Goal: Information Seeking & Learning: Learn about a topic

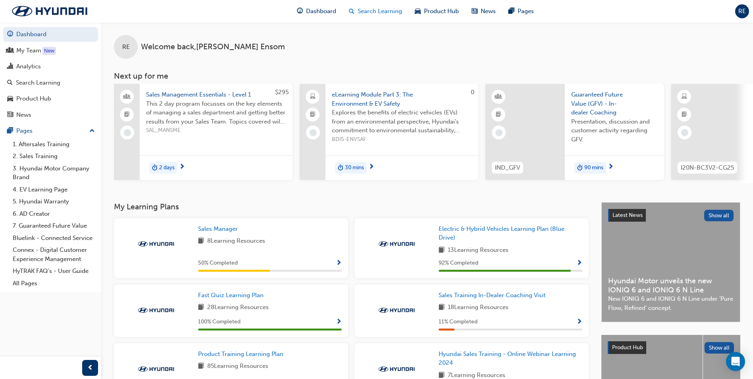
click at [370, 14] on span "Search Learning" at bounding box center [380, 11] width 44 height 9
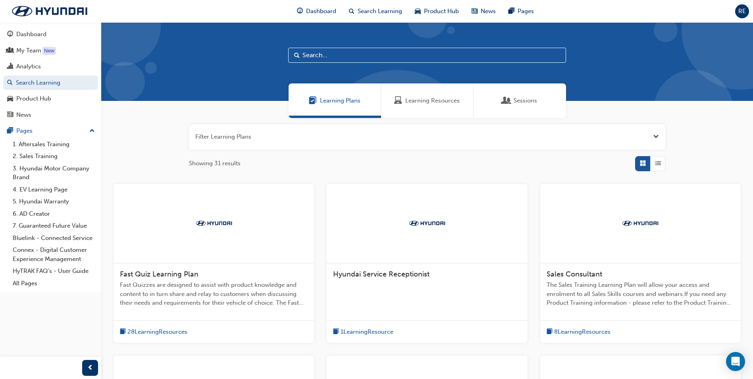
click at [328, 54] on input "text" at bounding box center [427, 55] width 278 height 15
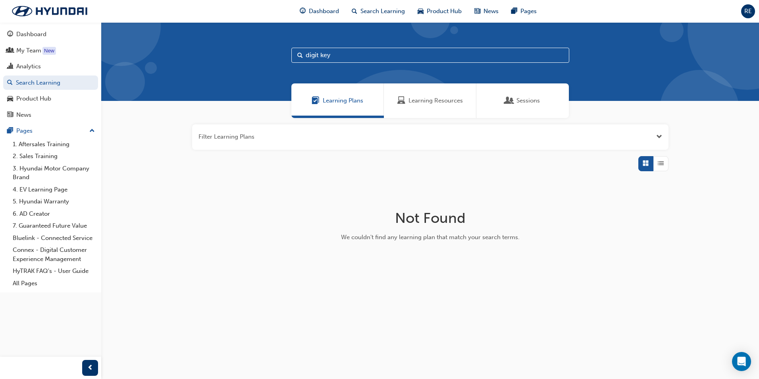
click at [319, 53] on input "digit key" at bounding box center [430, 55] width 278 height 15
type input "digital key"
click at [421, 102] on span "Learning Resources" at bounding box center [436, 100] width 54 height 9
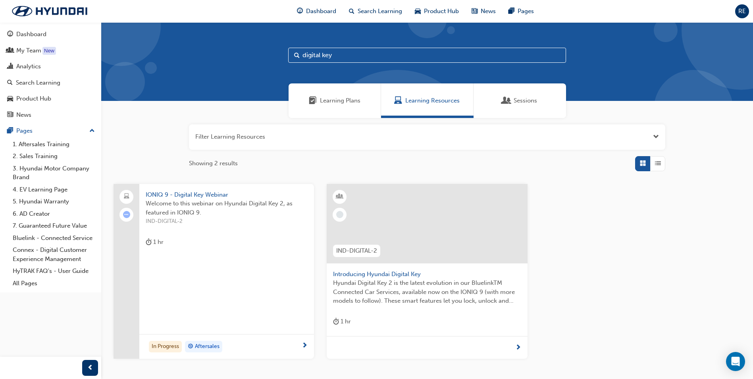
scroll to position [57, 0]
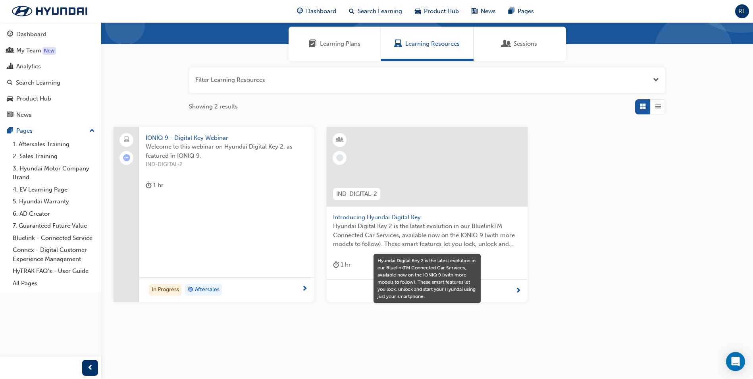
click at [189, 130] on div "IONIQ 9 - Digital Key Webinar Welcome to this webinar on Hyundai Digital Key 2,…" at bounding box center [226, 163] width 175 height 73
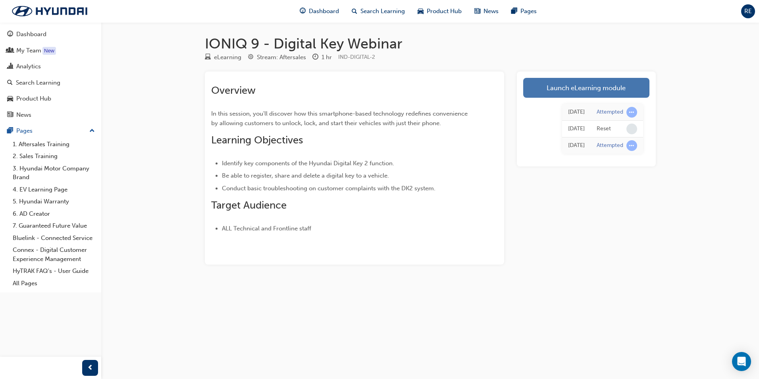
click at [584, 89] on link "Launch eLearning module" at bounding box center [586, 88] width 126 height 20
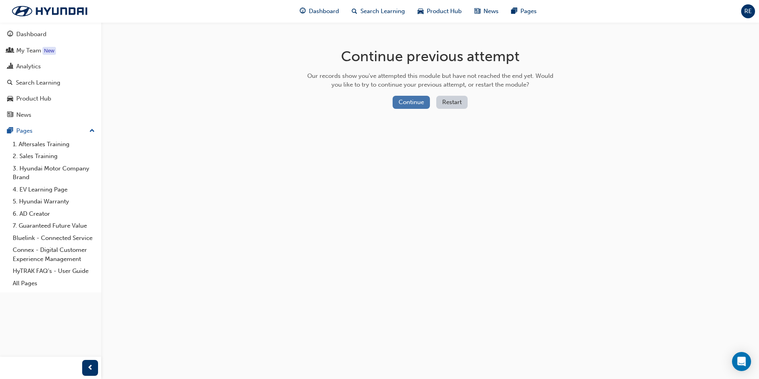
click at [421, 104] on button "Continue" at bounding box center [411, 102] width 37 height 13
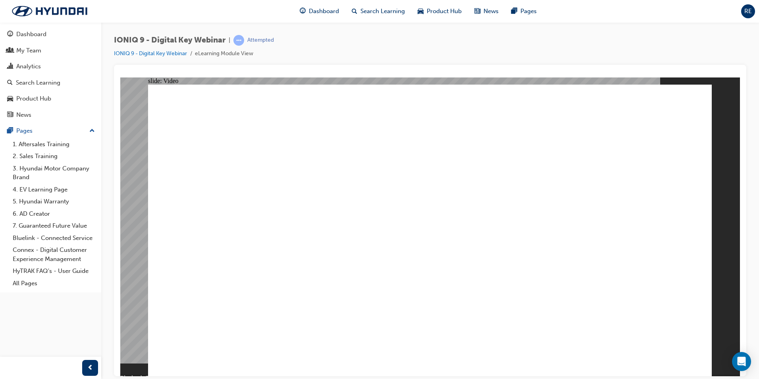
drag, startPoint x: 266, startPoint y: 322, endPoint x: 319, endPoint y: 324, distance: 52.5
drag, startPoint x: 594, startPoint y: 330, endPoint x: 716, endPoint y: 436, distance: 162.4
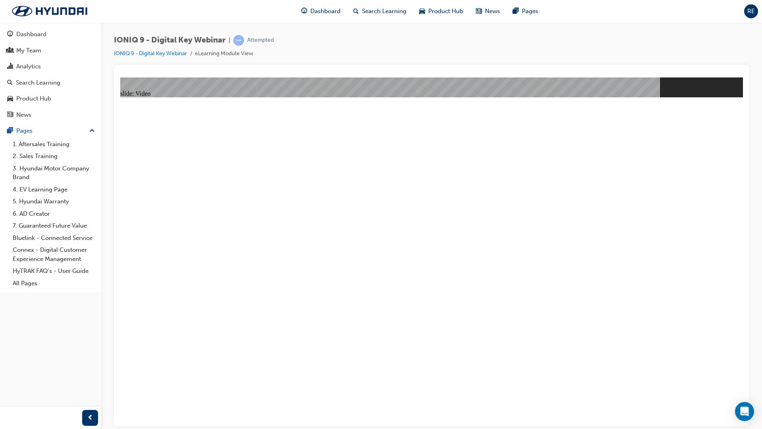
drag, startPoint x: 245, startPoint y: 488, endPoint x: 255, endPoint y: 491, distance: 10.8
drag, startPoint x: 255, startPoint y: 491, endPoint x: 263, endPoint y: 492, distance: 8.0
drag, startPoint x: 263, startPoint y: 491, endPoint x: 268, endPoint y: 491, distance: 4.8
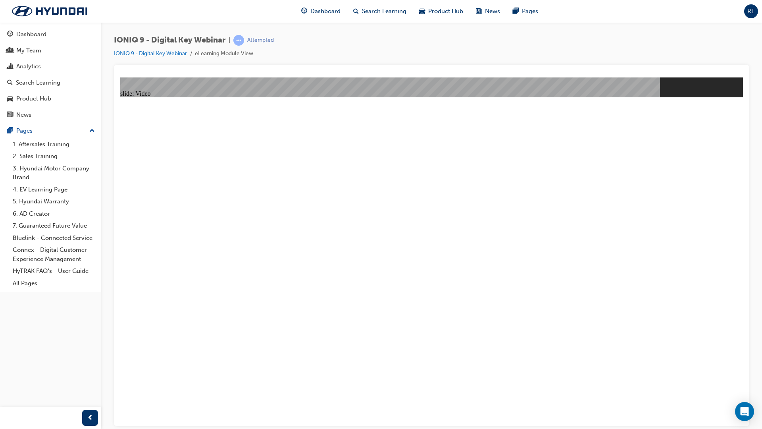
drag, startPoint x: 268, startPoint y: 490, endPoint x: 281, endPoint y: 494, distance: 12.7
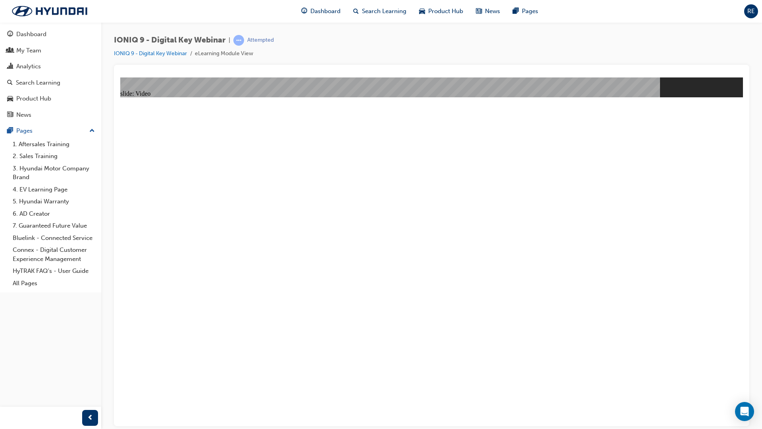
type input "566"
type input "0"
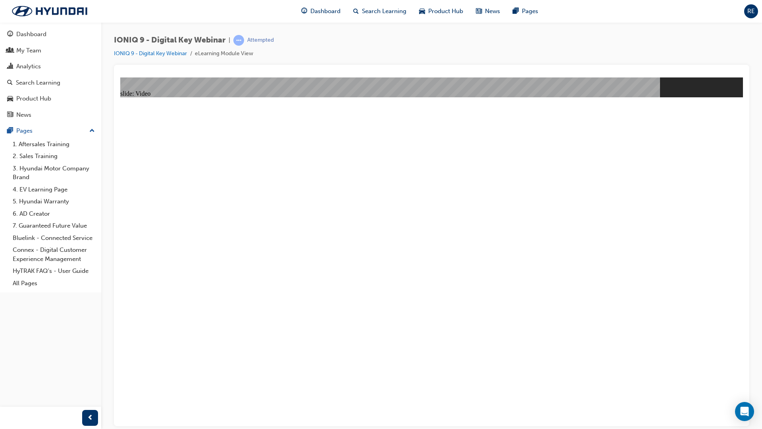
type input "568"
type input "1"
type input "568"
type input "1"
type input "568"
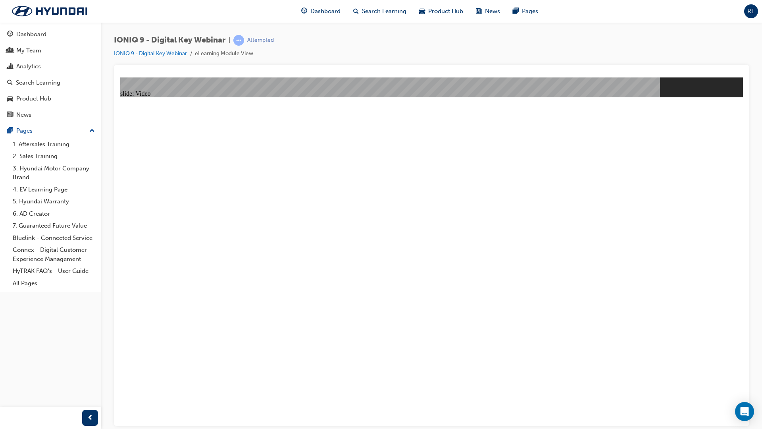
type input "2"
type input "568"
type input "2"
type input "568"
type input "2"
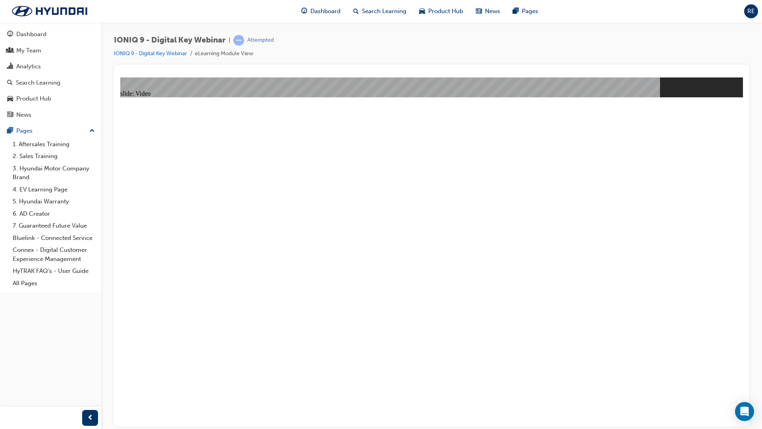
type input "568"
type input "3"
type input "568"
type input "3"
type input "568"
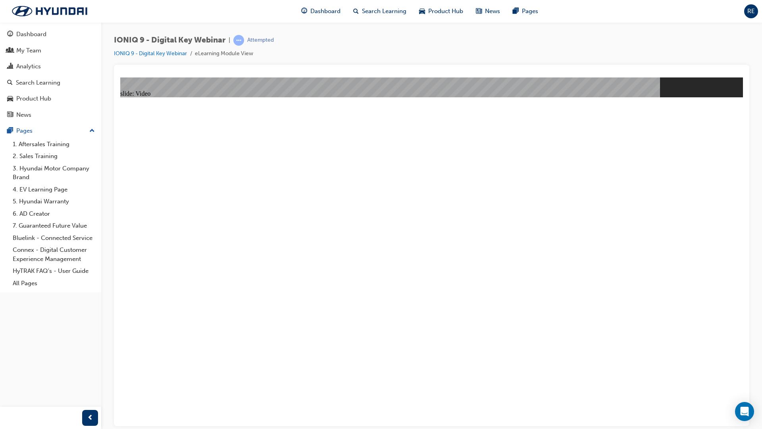
type input "3"
type input "568"
type input "3"
type input "568"
type input "4"
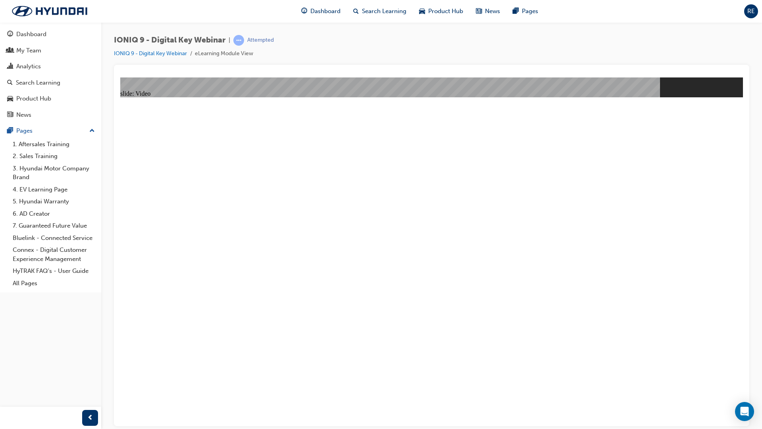
type input "568"
type input "4"
type input "568"
type input "4"
type input "568"
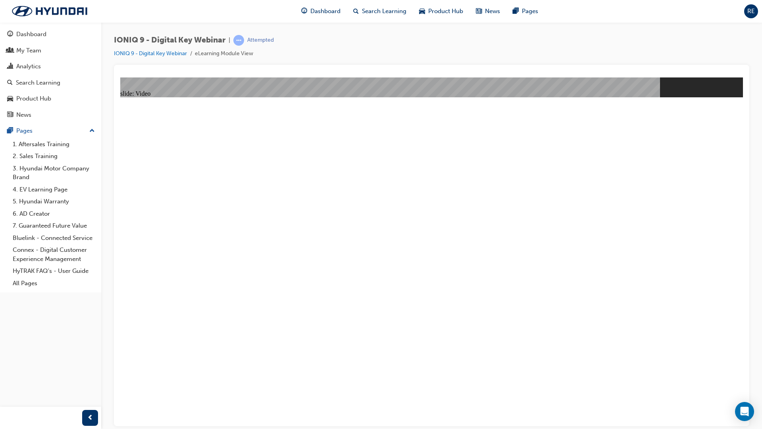
type input "4"
type input "568"
type input "4"
type input "568"
type input "4"
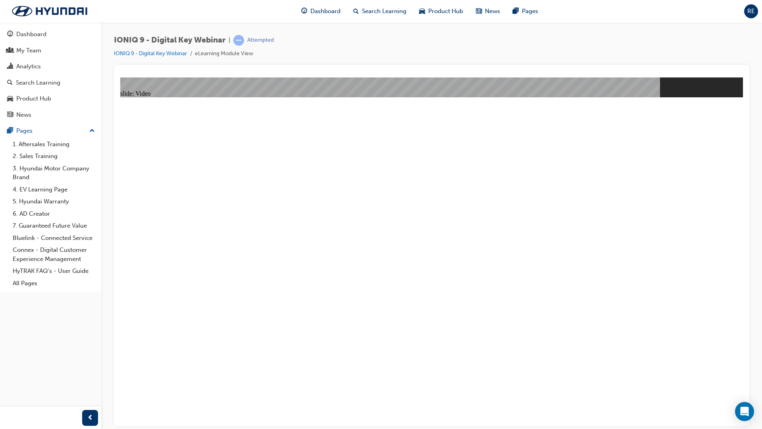
type input "568"
type input "5"
type input "568"
type input "6"
type input "568"
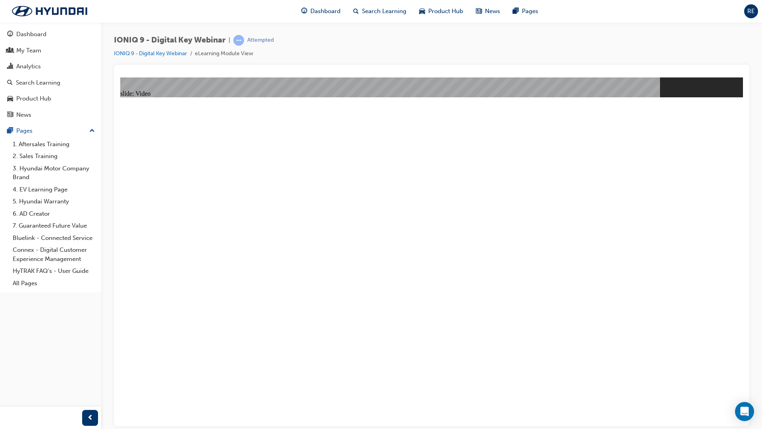
type input "6"
type input "568"
type input "6"
type input "568"
type input "6"
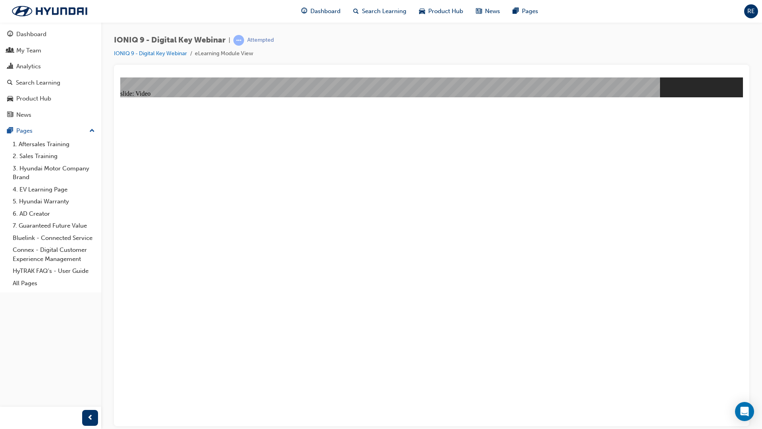
type input "568"
type input "7"
type input "568"
type input "7"
type input "569"
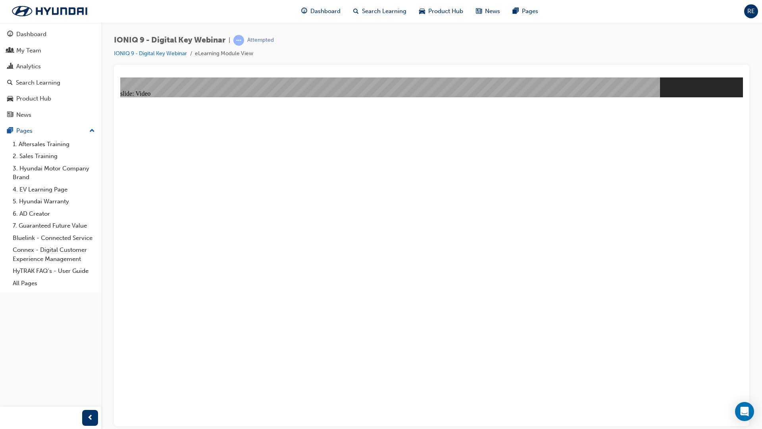
type input "7"
type input "569"
type input "7"
type input "569"
type input "8"
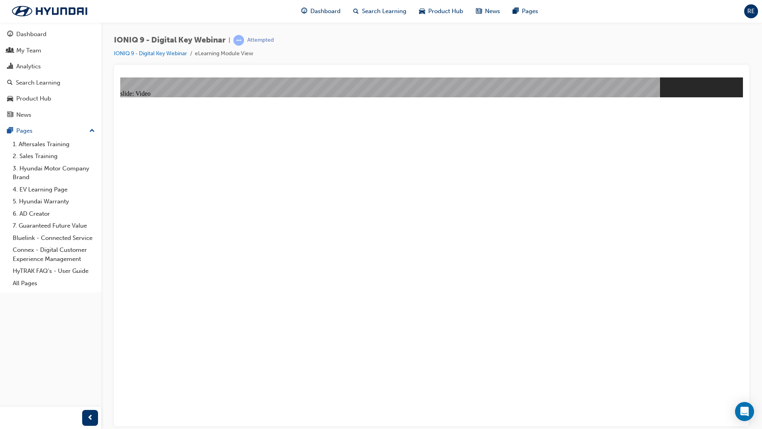
type input "569"
type input "8"
type input "569"
type input "8"
type input "569"
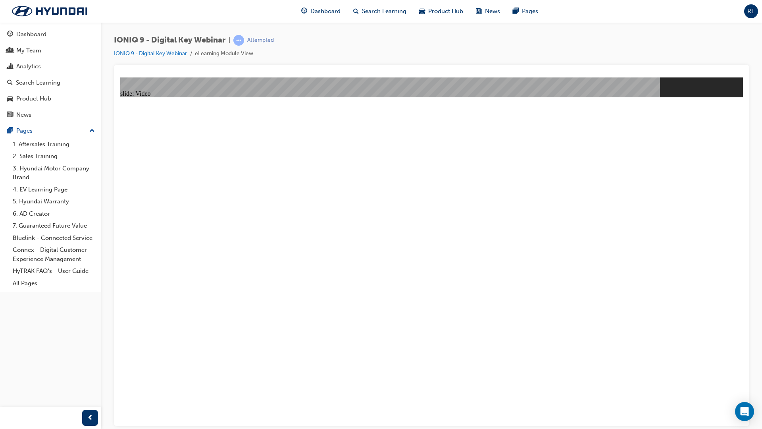
type input "8"
type input "569"
type input "9"
type input "569"
type input "9"
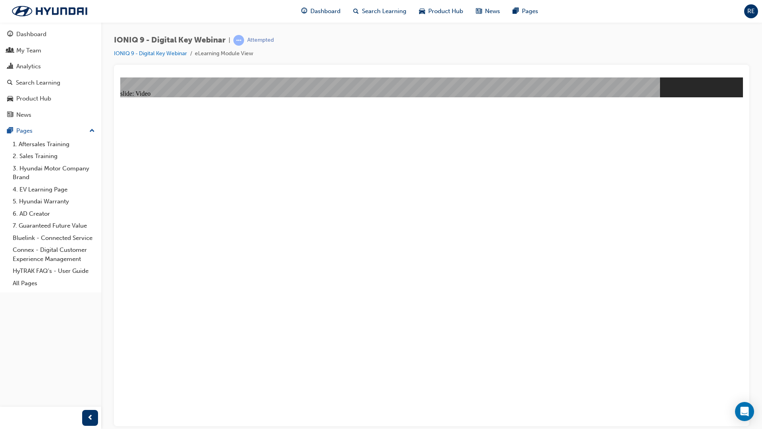
type input "569"
type input "9"
type input "569"
type input "10"
drag, startPoint x: 815, startPoint y: 484, endPoint x: 818, endPoint y: 461, distance: 23.6
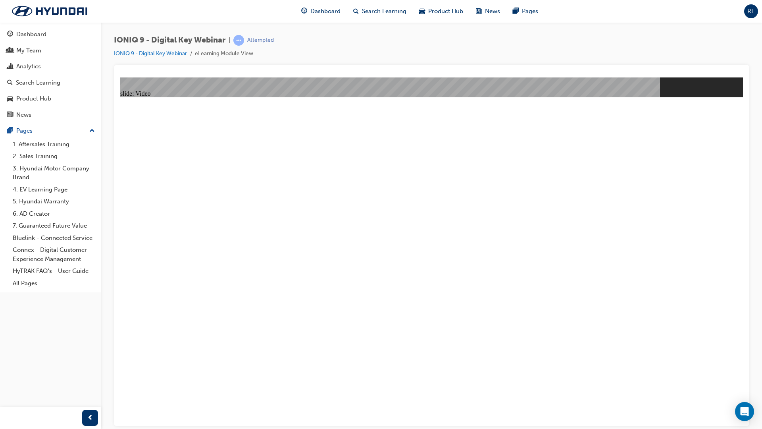
drag, startPoint x: 336, startPoint y: 491, endPoint x: 351, endPoint y: 492, distance: 15.5
drag, startPoint x: 355, startPoint y: 489, endPoint x: 366, endPoint y: 491, distance: 11.3
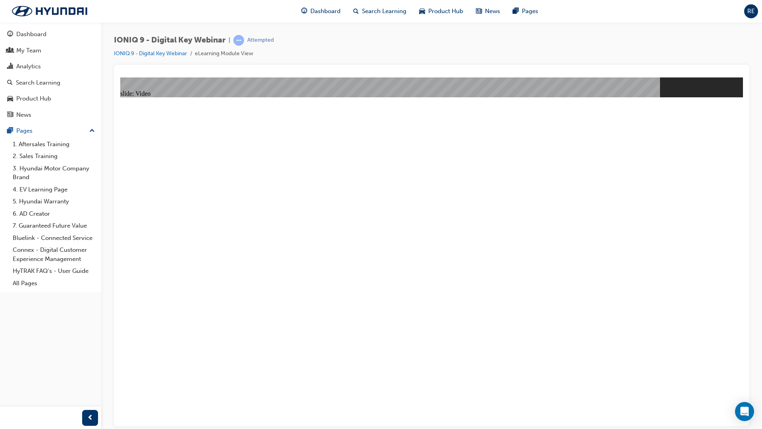
drag, startPoint x: 371, startPoint y: 487, endPoint x: 378, endPoint y: 489, distance: 7.3
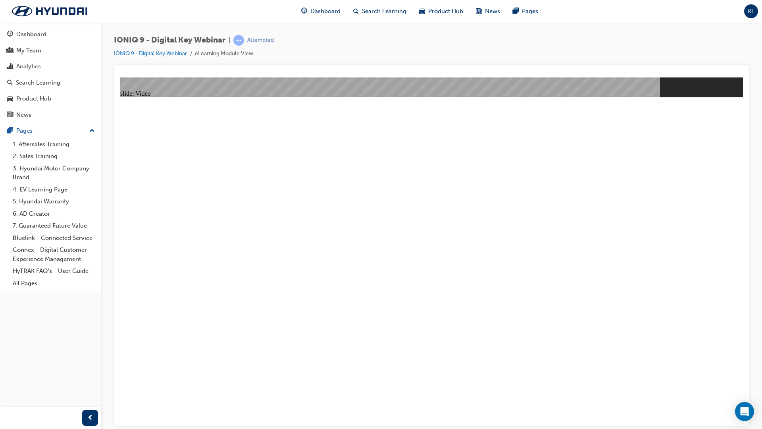
drag, startPoint x: 432, startPoint y: 488, endPoint x: 480, endPoint y: 490, distance: 47.7
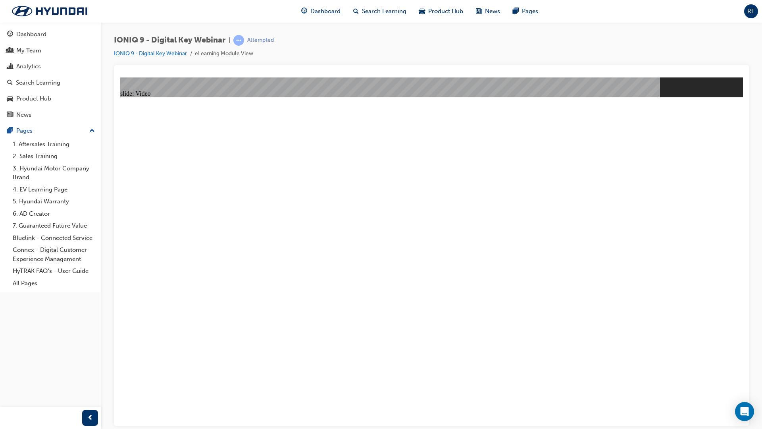
type input "1144"
